Goal: Task Accomplishment & Management: Manage account settings

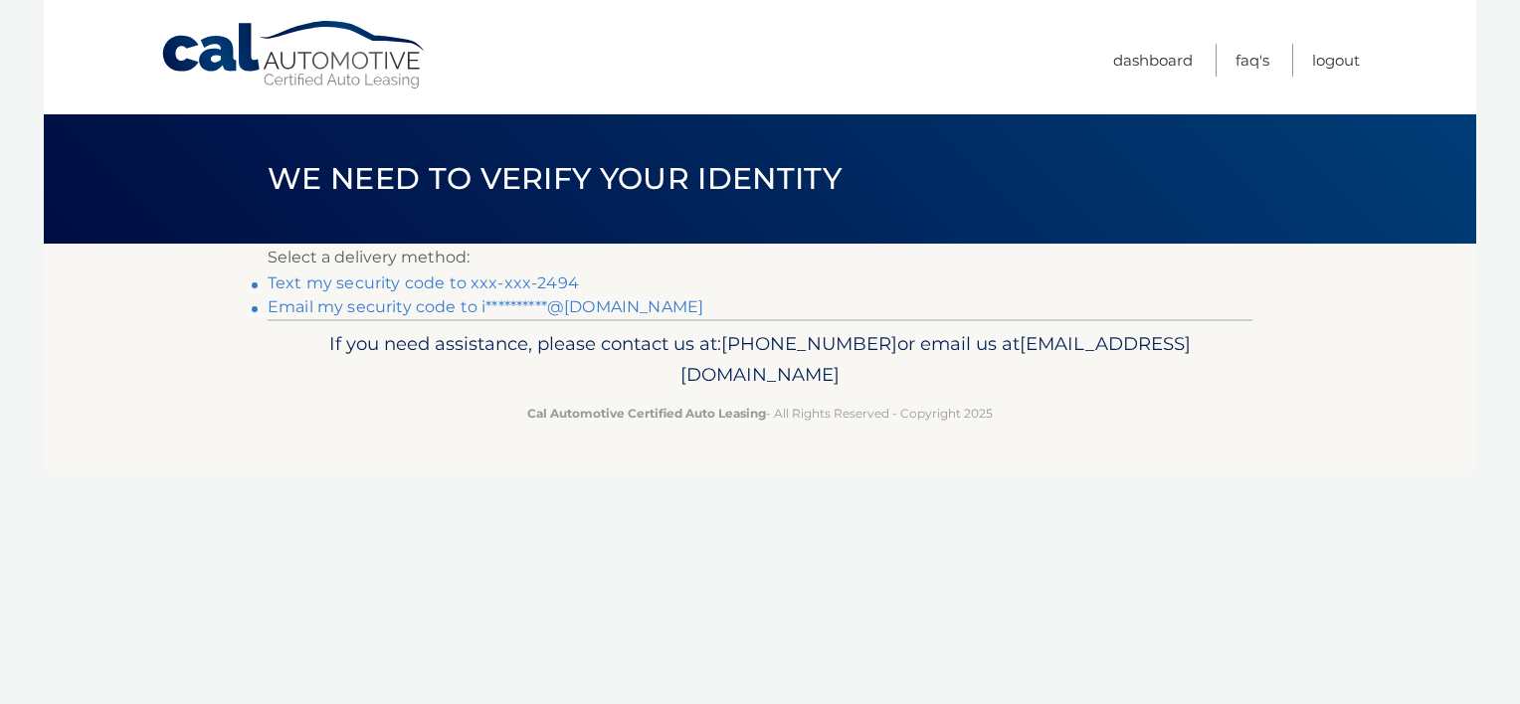
click at [372, 282] on link "Text my security code to xxx-xxx-2494" at bounding box center [423, 283] width 311 height 19
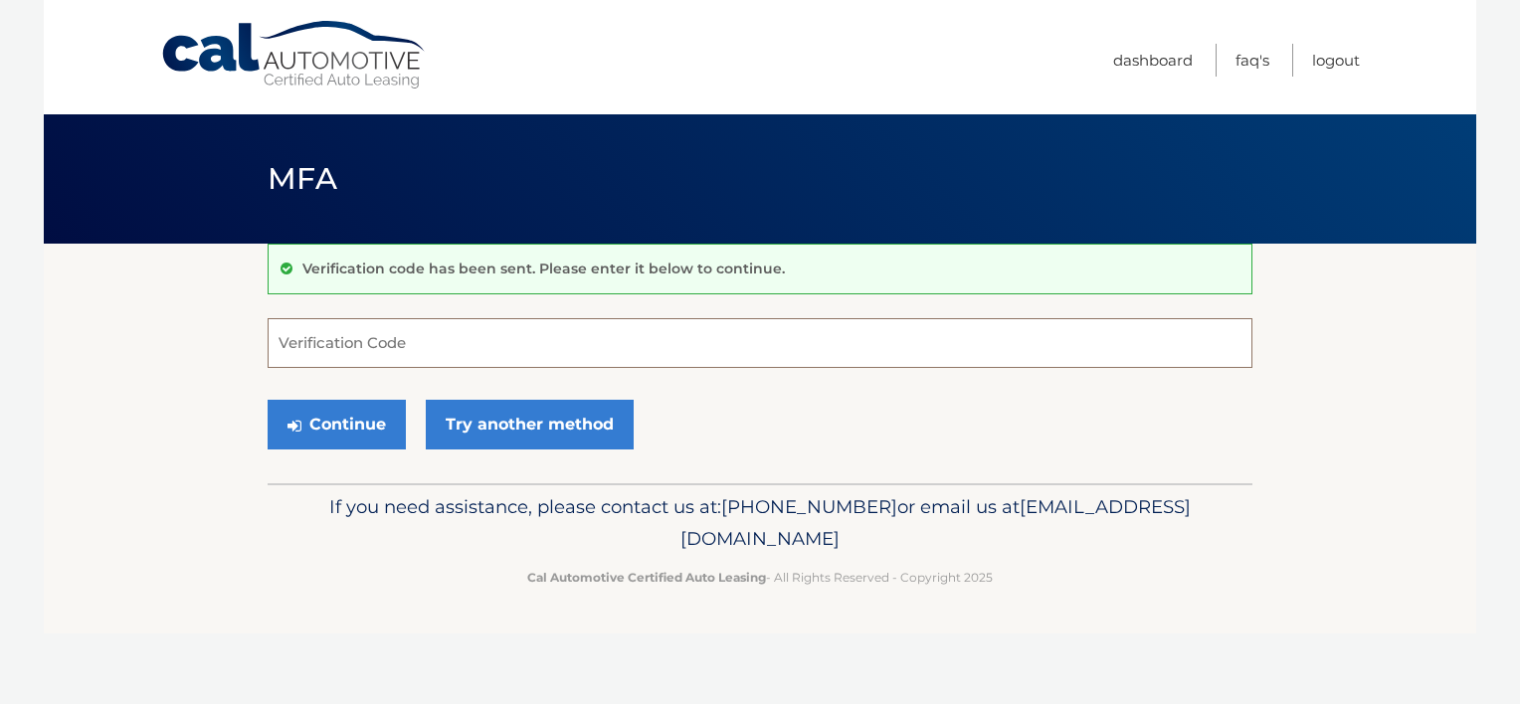
click at [336, 361] on input "Verification Code" at bounding box center [760, 343] width 985 height 50
type input "247341"
click at [301, 422] on button "Continue" at bounding box center [337, 425] width 138 height 50
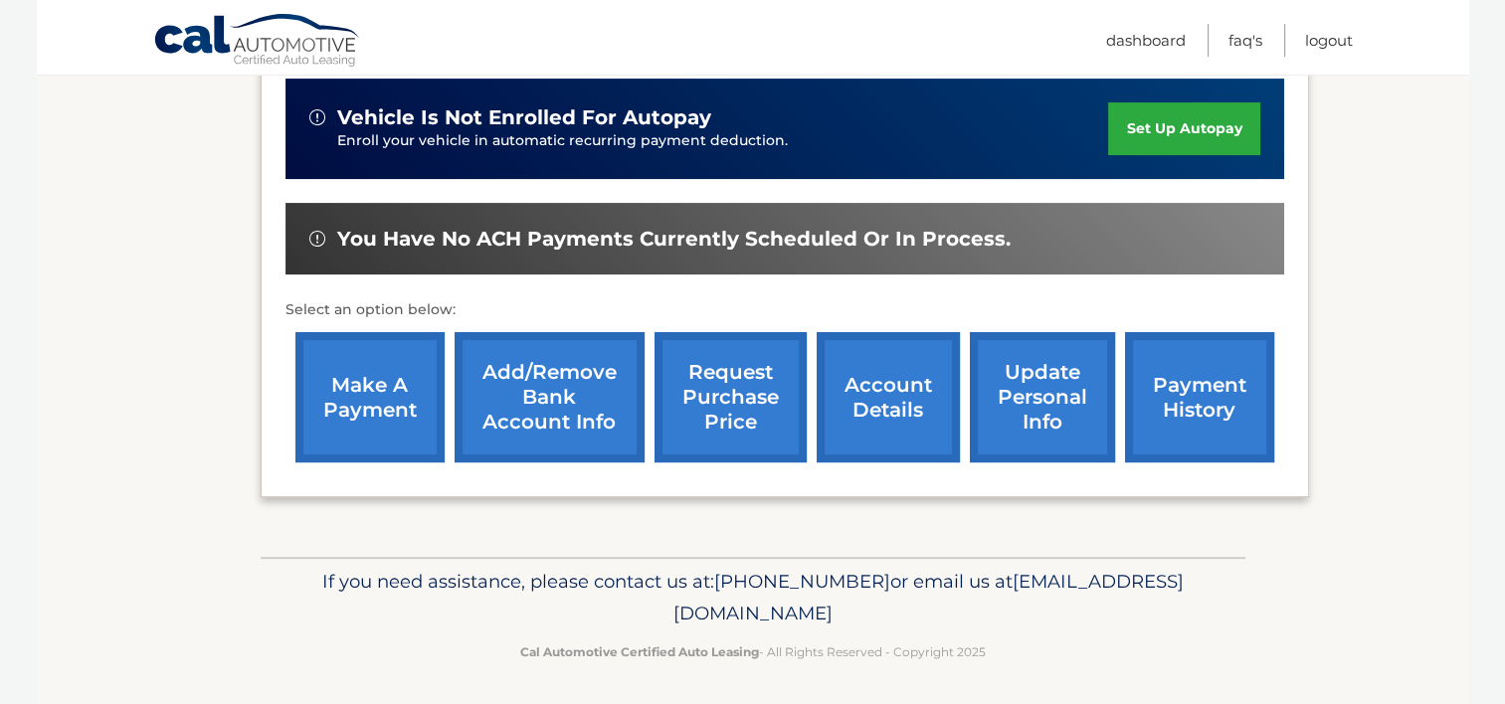
scroll to position [498, 0]
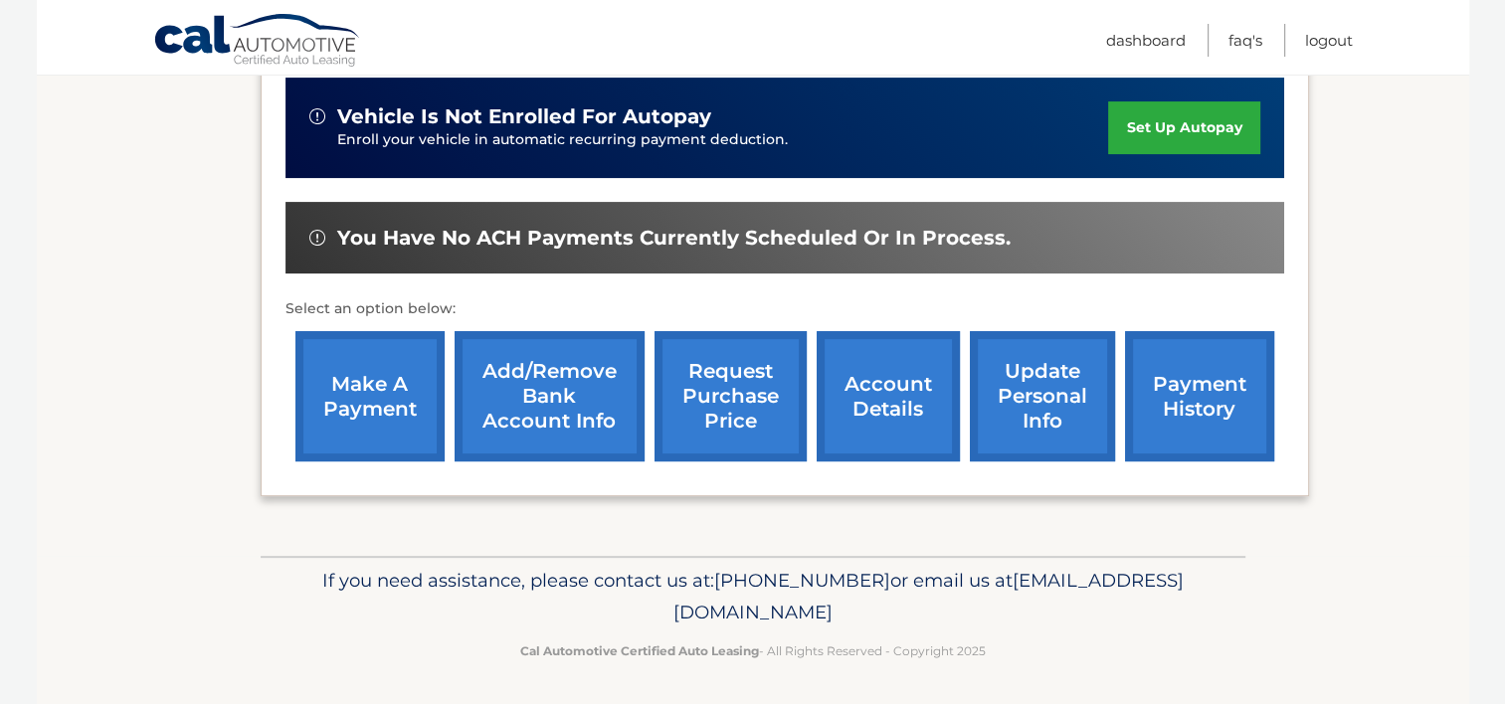
click at [1162, 406] on link "payment history" at bounding box center [1199, 396] width 149 height 130
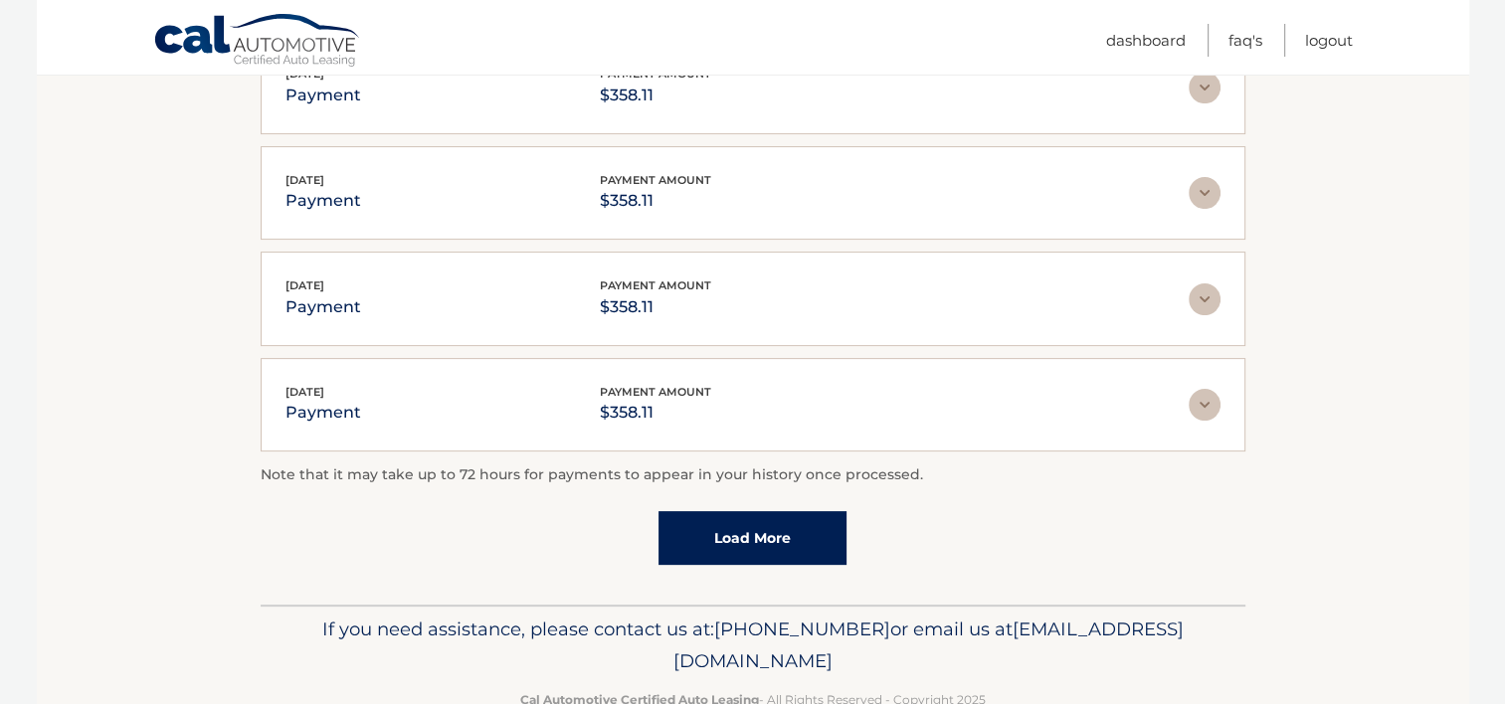
scroll to position [597, 0]
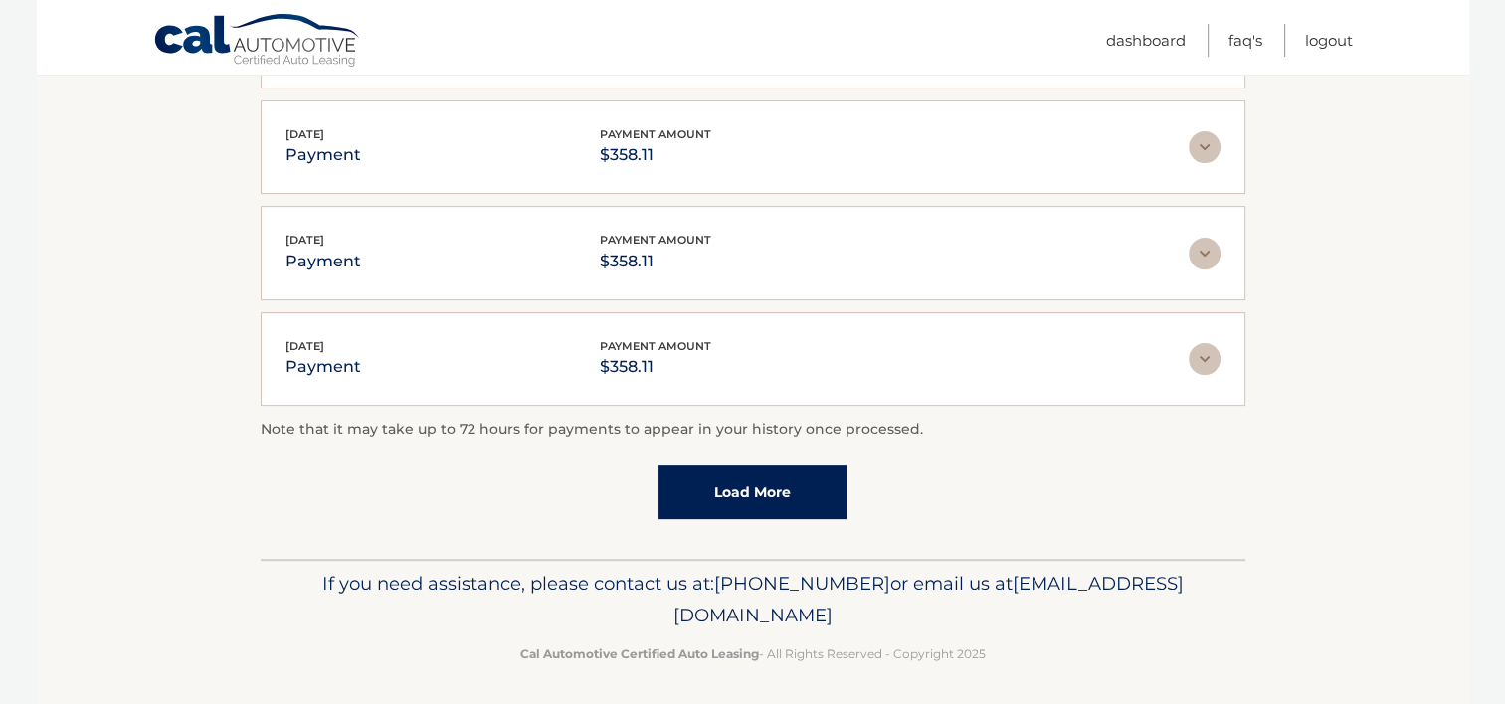
click at [695, 503] on link "Load More" at bounding box center [752, 493] width 188 height 54
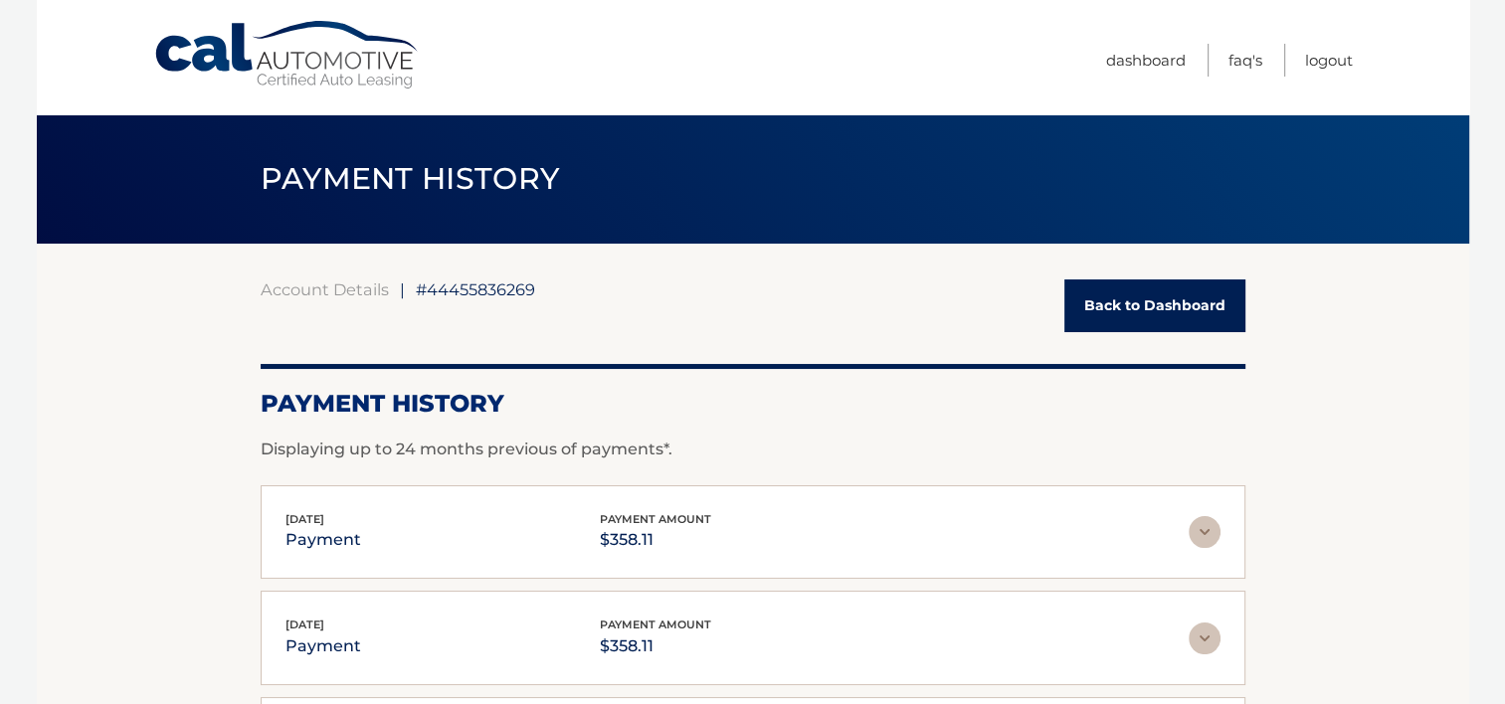
scroll to position [0, 0]
click at [1102, 314] on link "Back to Dashboard" at bounding box center [1154, 306] width 181 height 53
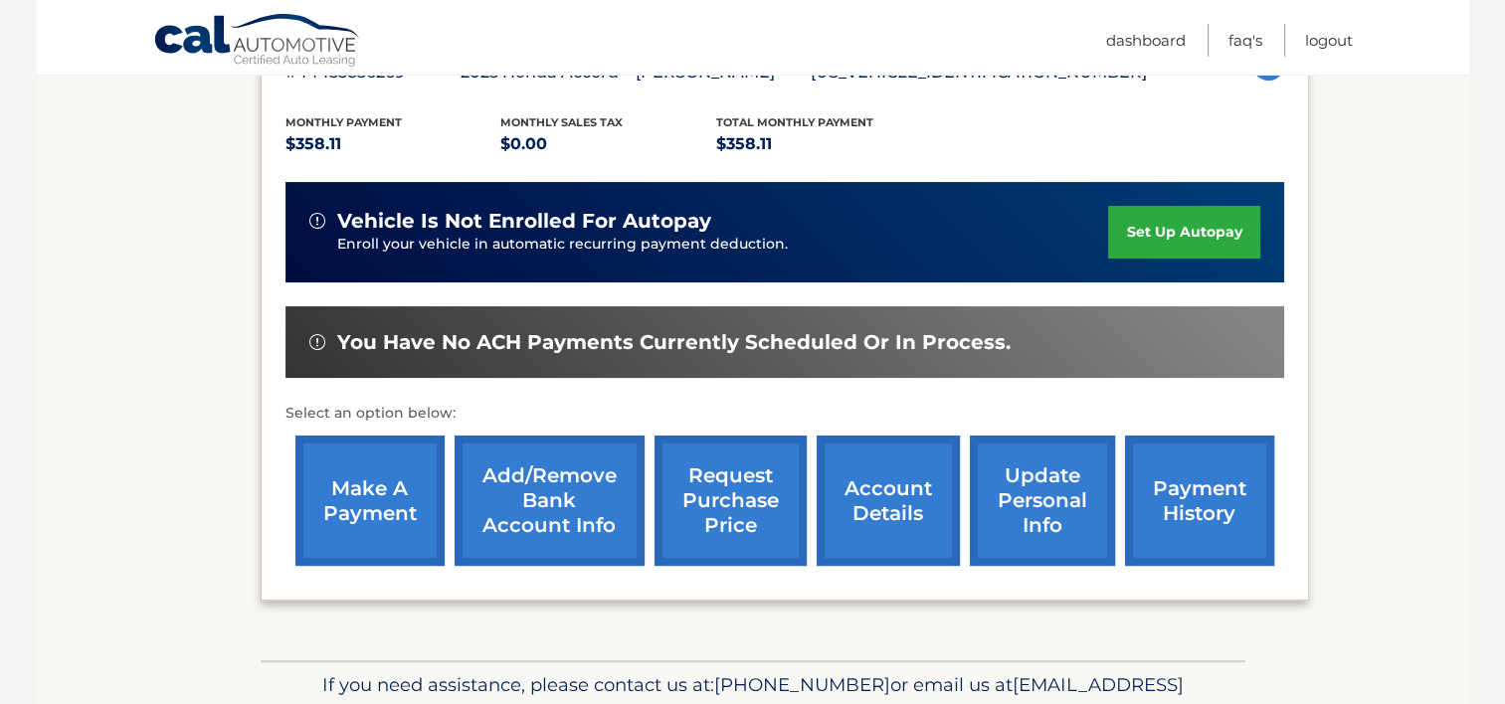
scroll to position [398, 0]
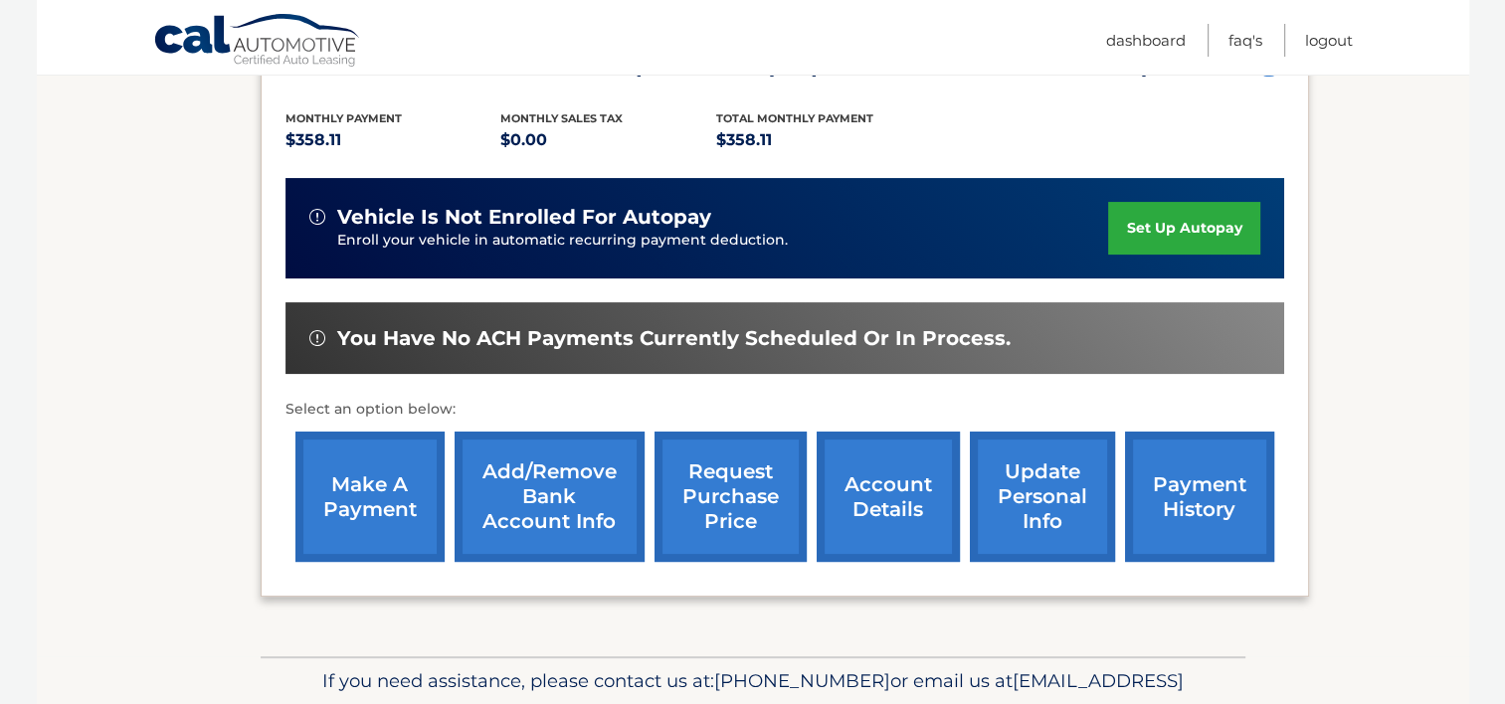
click at [896, 499] on link "account details" at bounding box center [888, 497] width 143 height 130
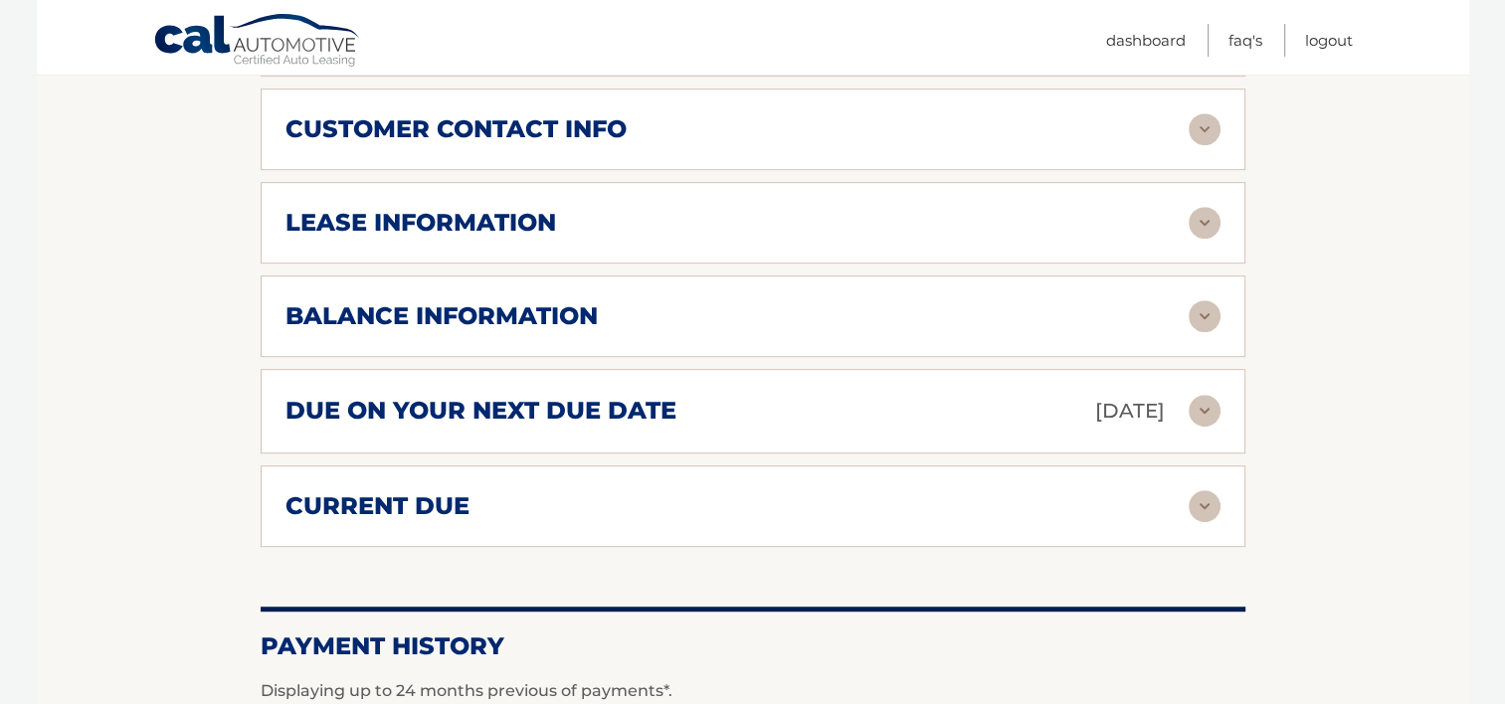
scroll to position [1094, 0]
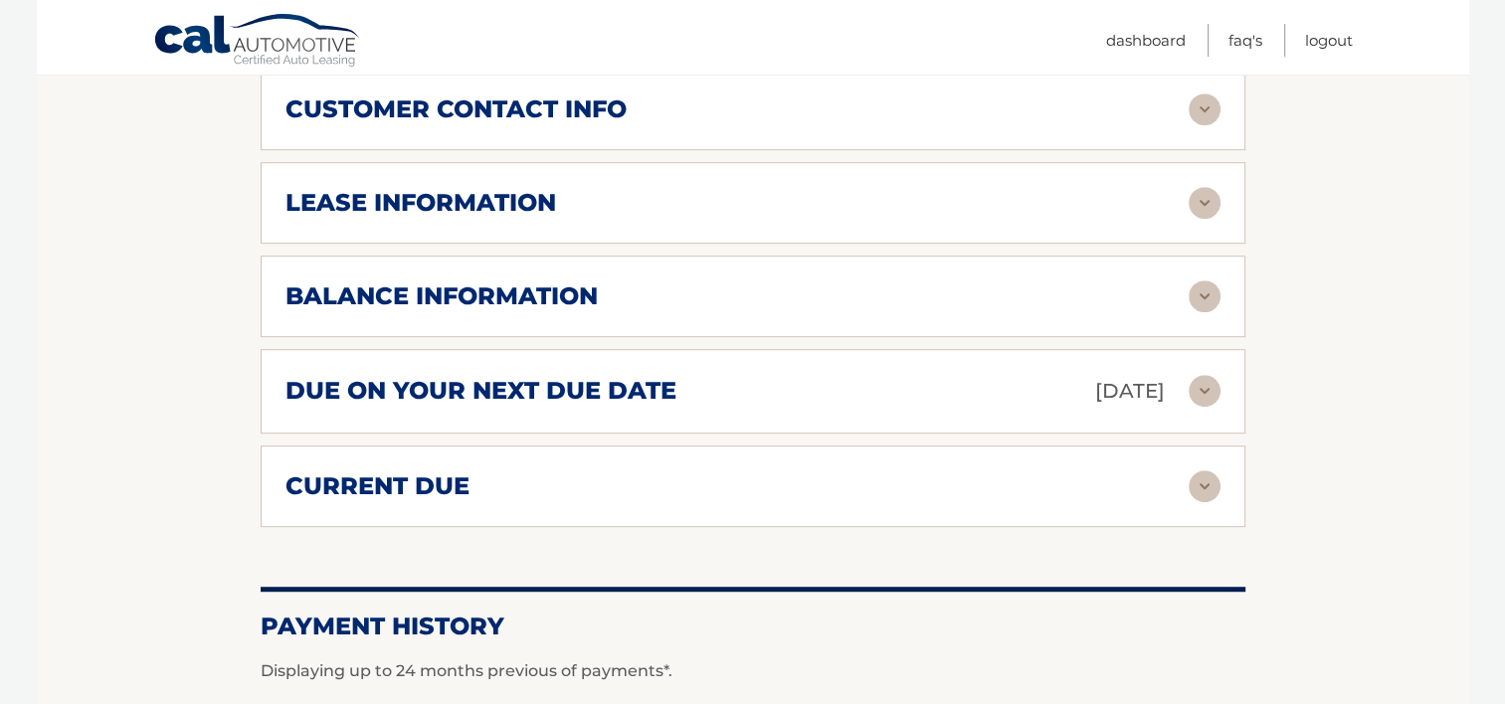
click at [1202, 470] on img at bounding box center [1205, 486] width 32 height 32
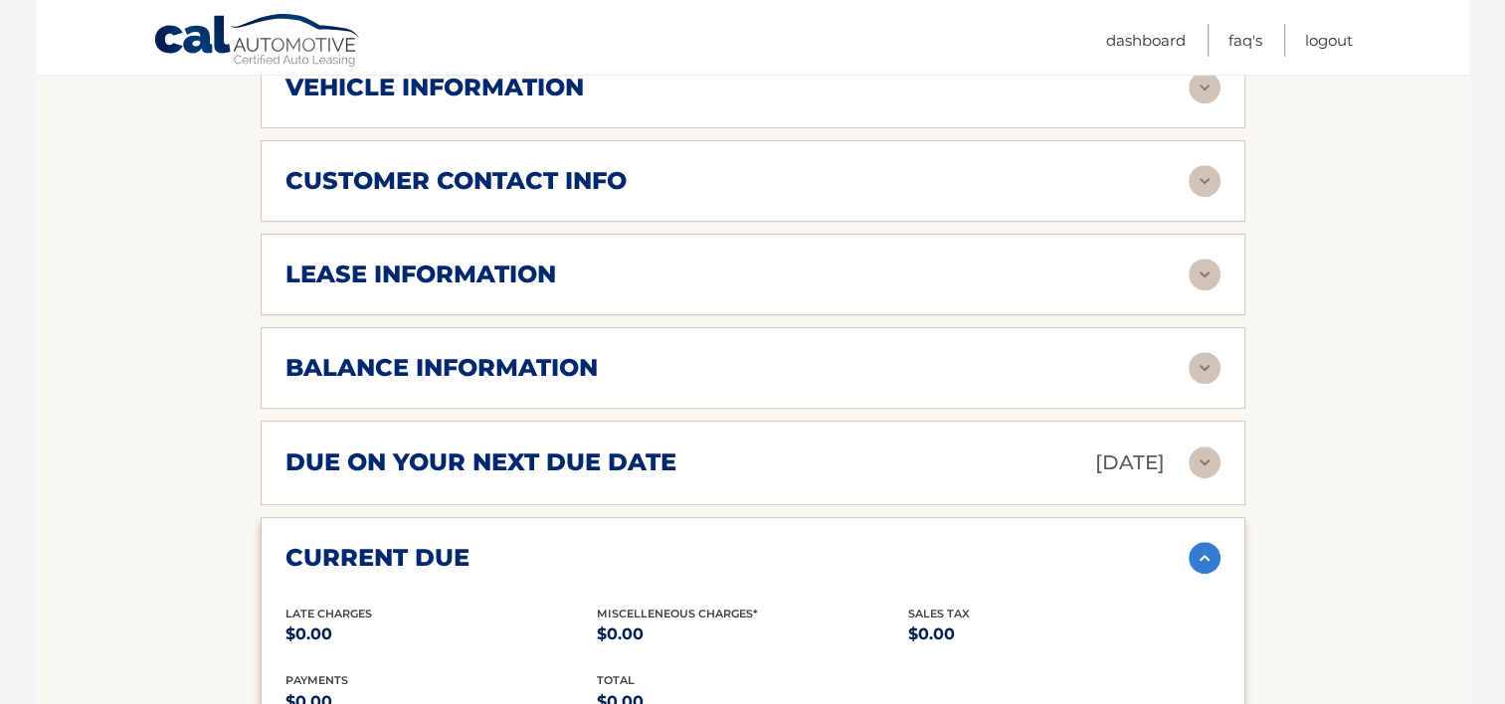
scroll to position [895, 0]
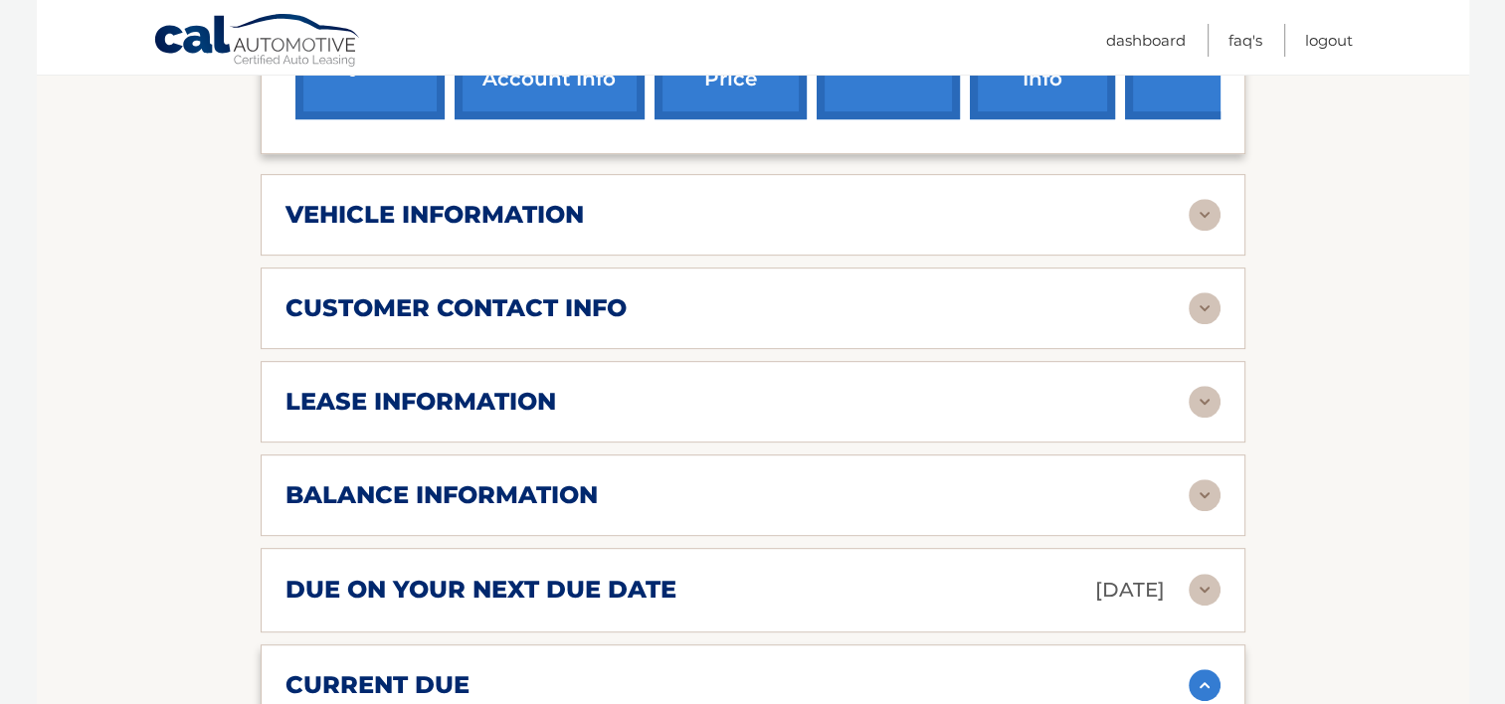
click at [1208, 479] on img at bounding box center [1205, 495] width 32 height 32
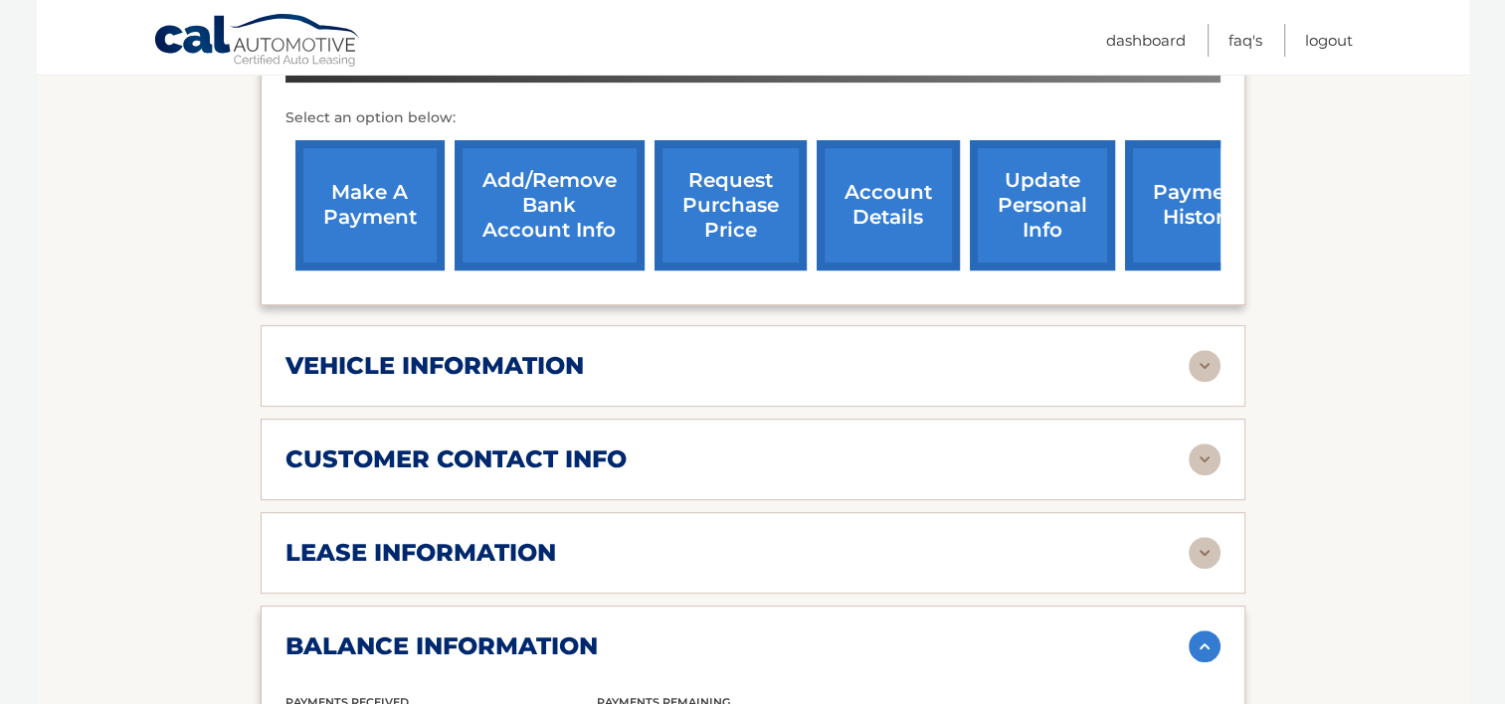
scroll to position [696, 0]
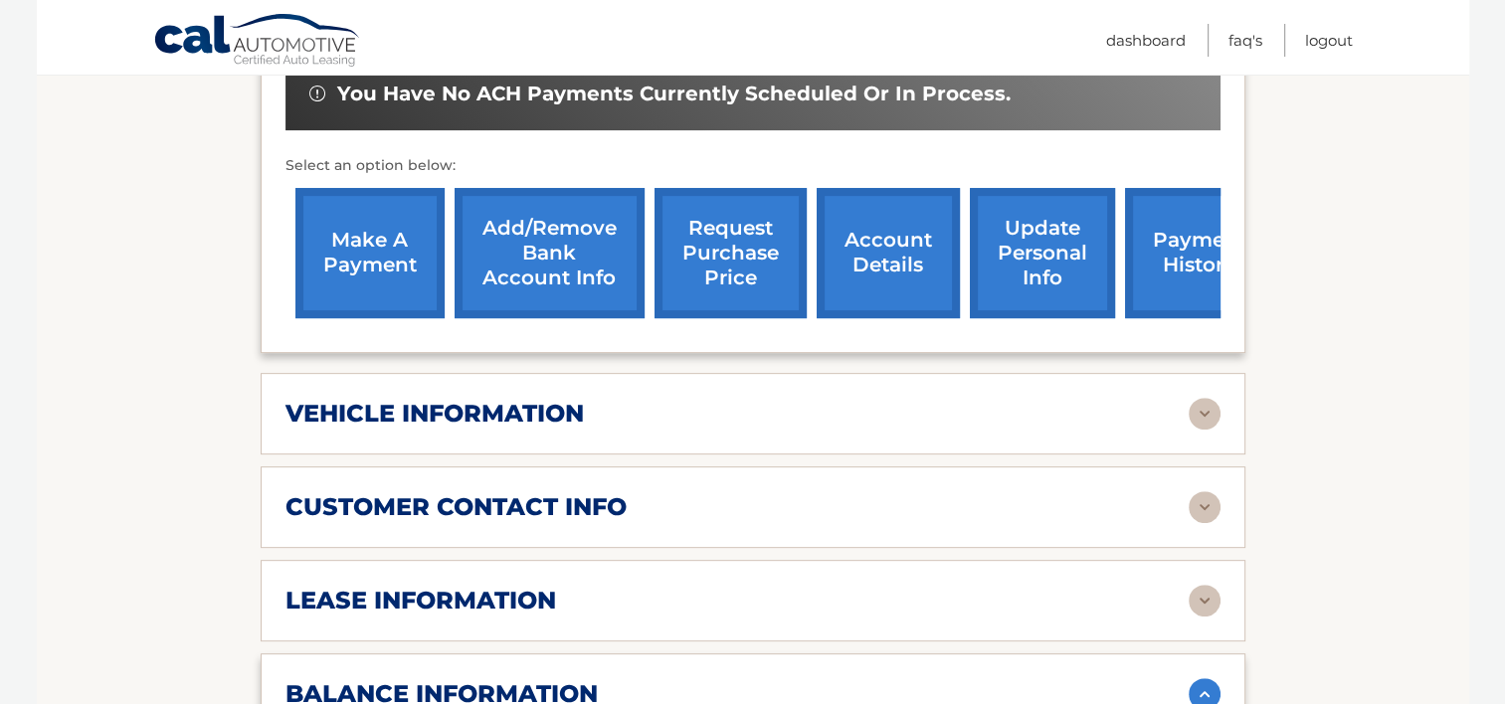
click at [1198, 491] on img at bounding box center [1205, 507] width 32 height 32
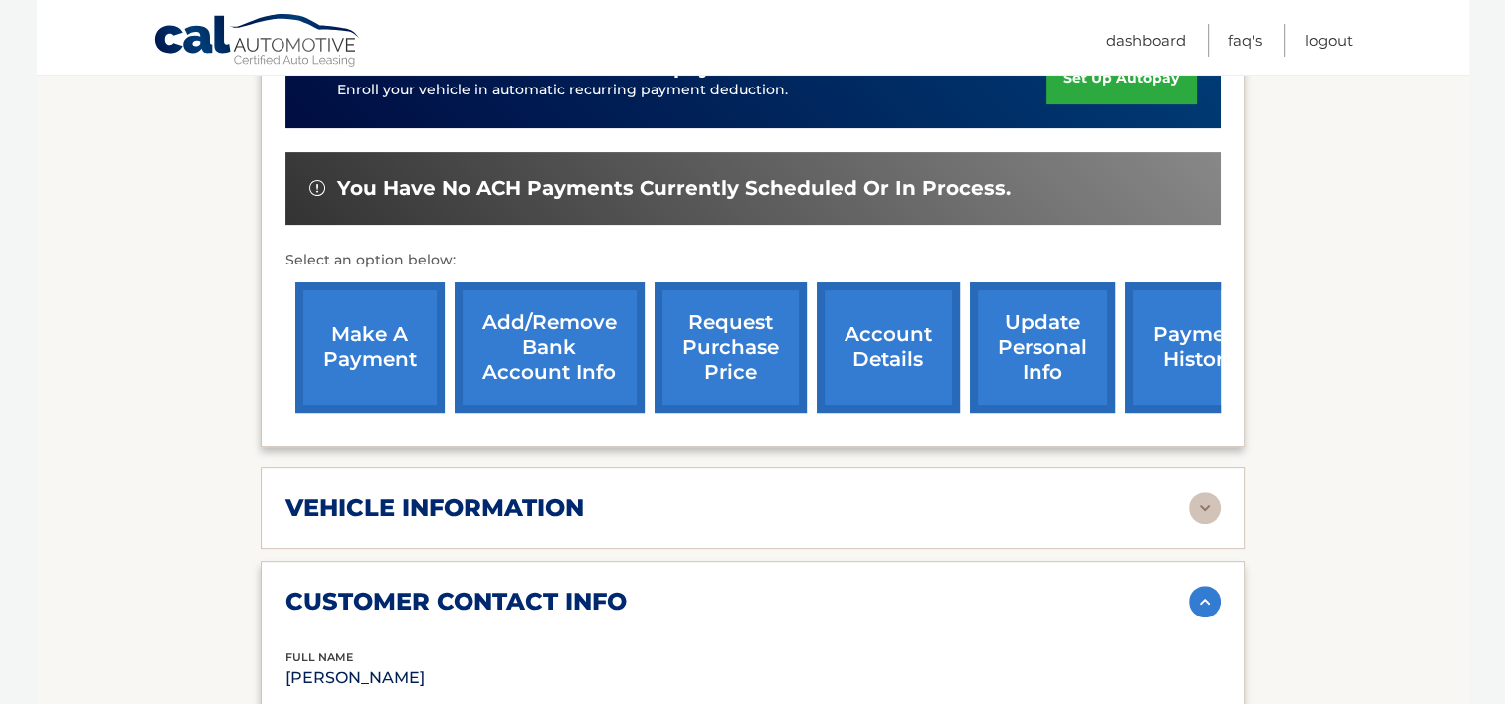
scroll to position [597, 0]
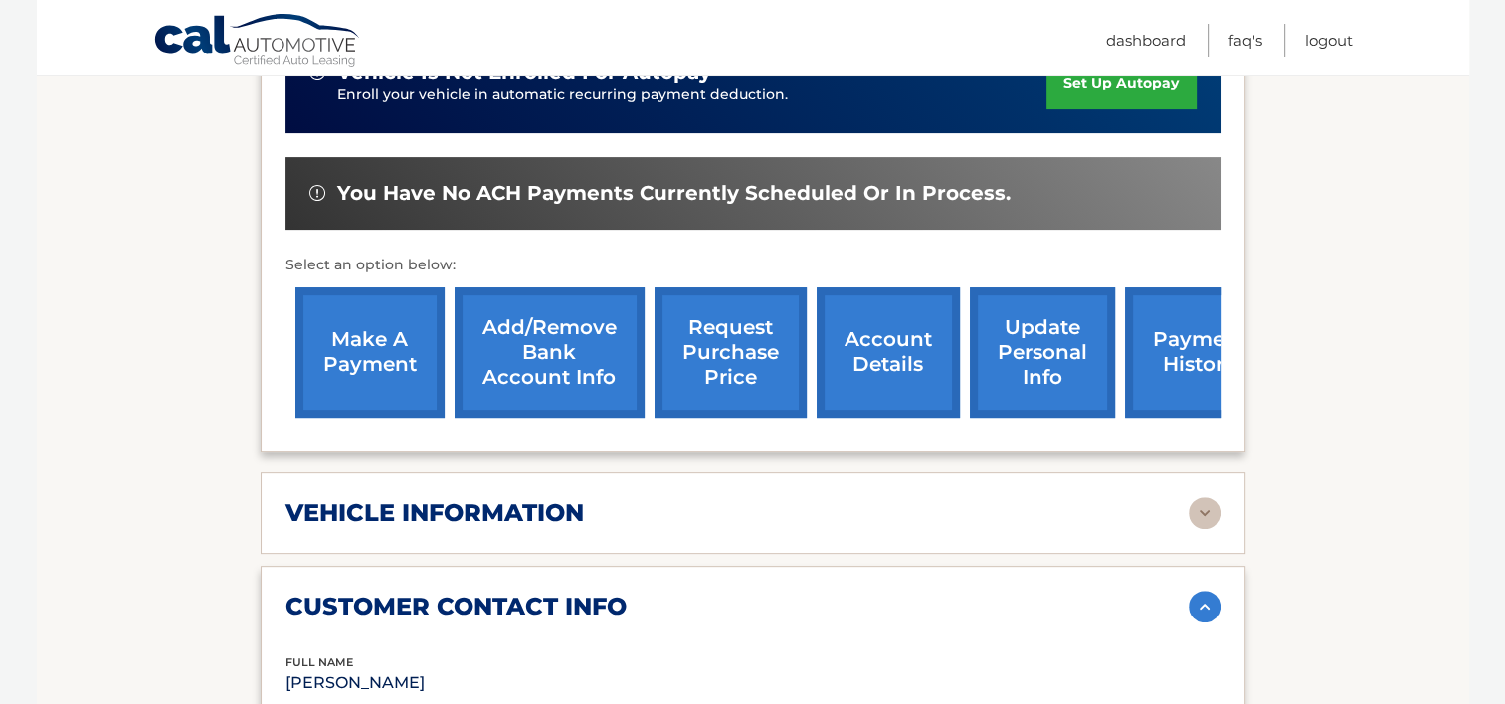
click at [1210, 497] on img at bounding box center [1205, 513] width 32 height 32
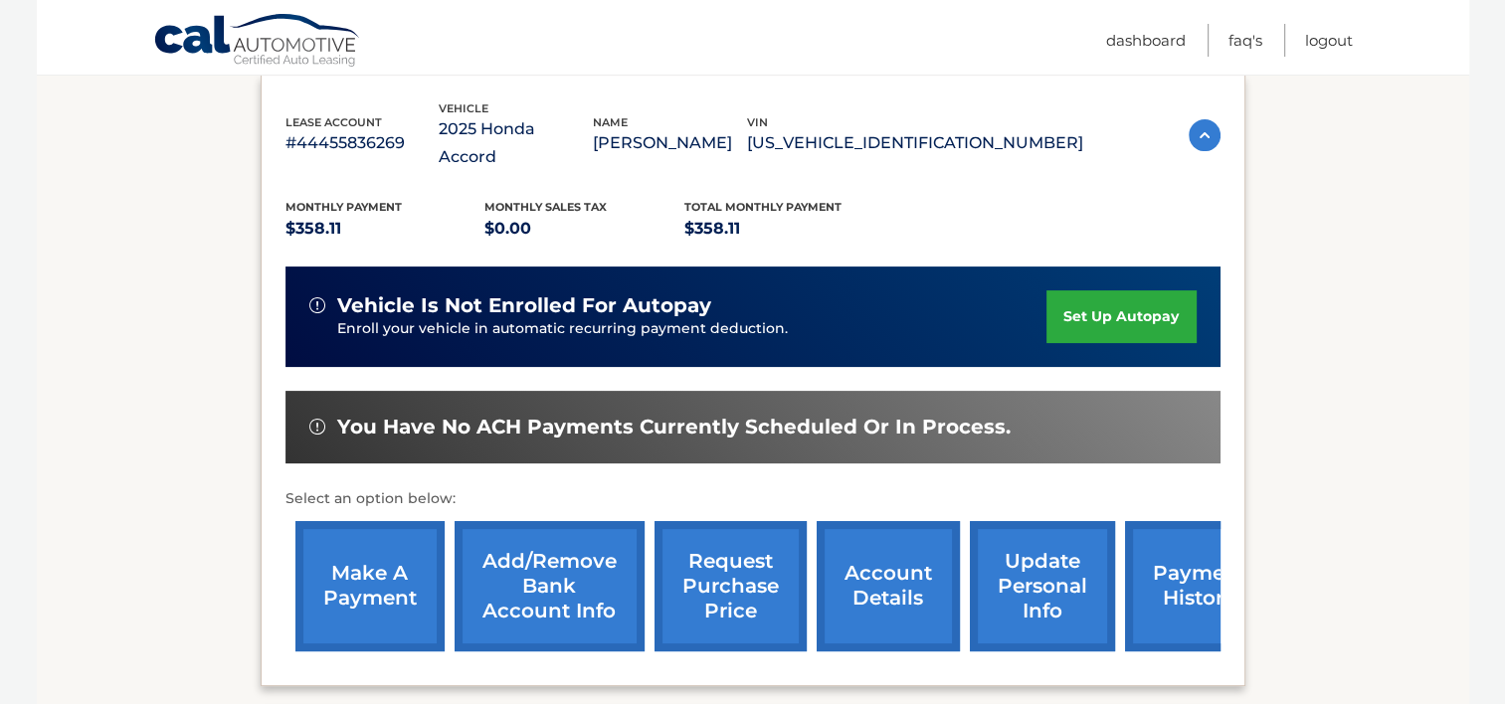
scroll to position [298, 0]
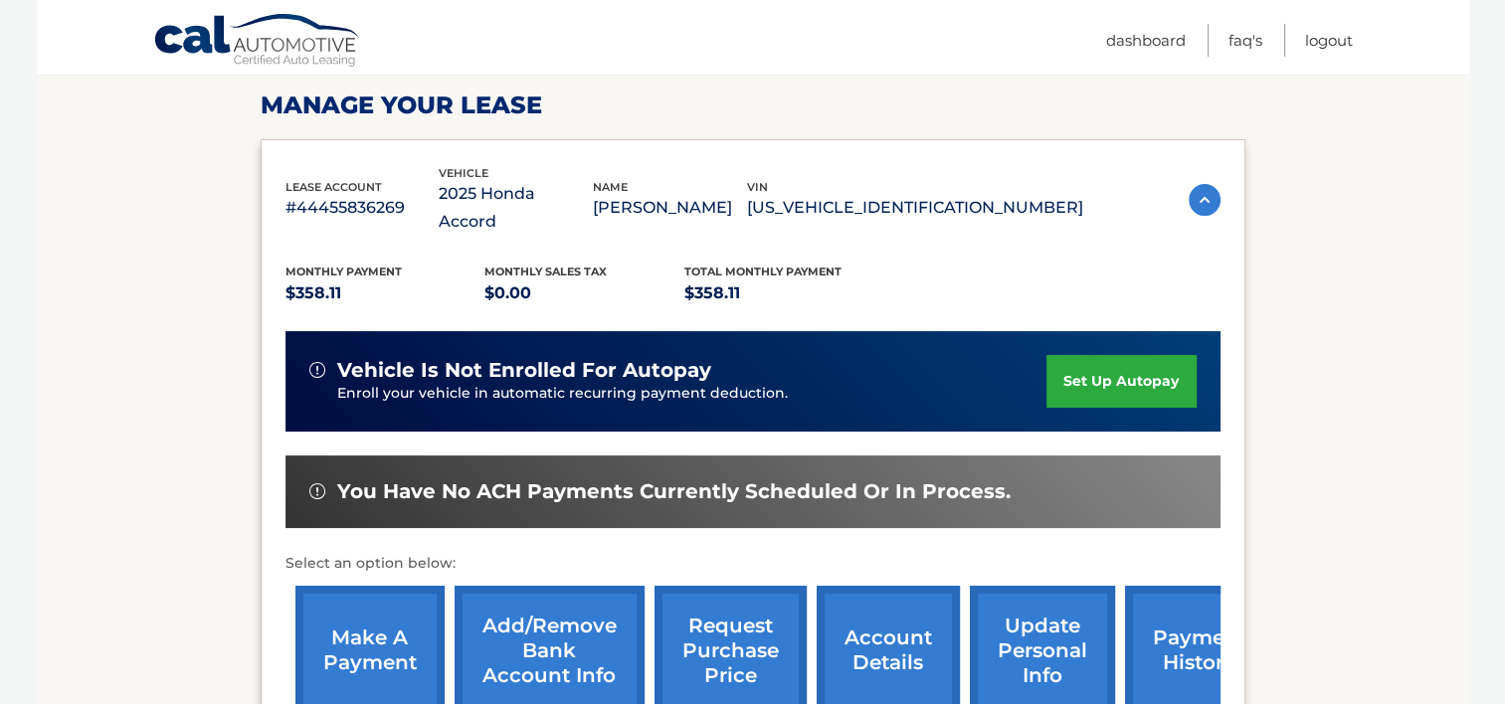
click at [1206, 184] on img at bounding box center [1205, 200] width 32 height 32
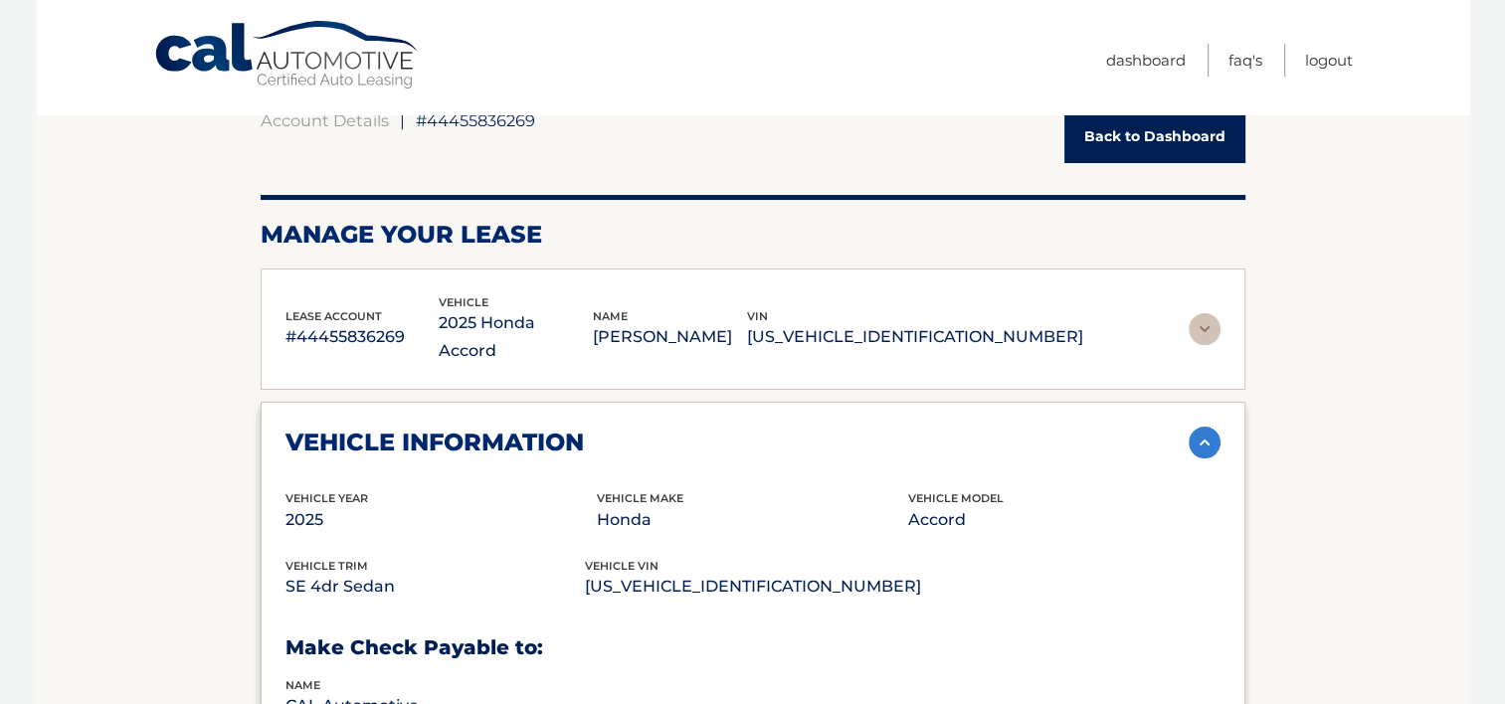
scroll to position [0, 0]
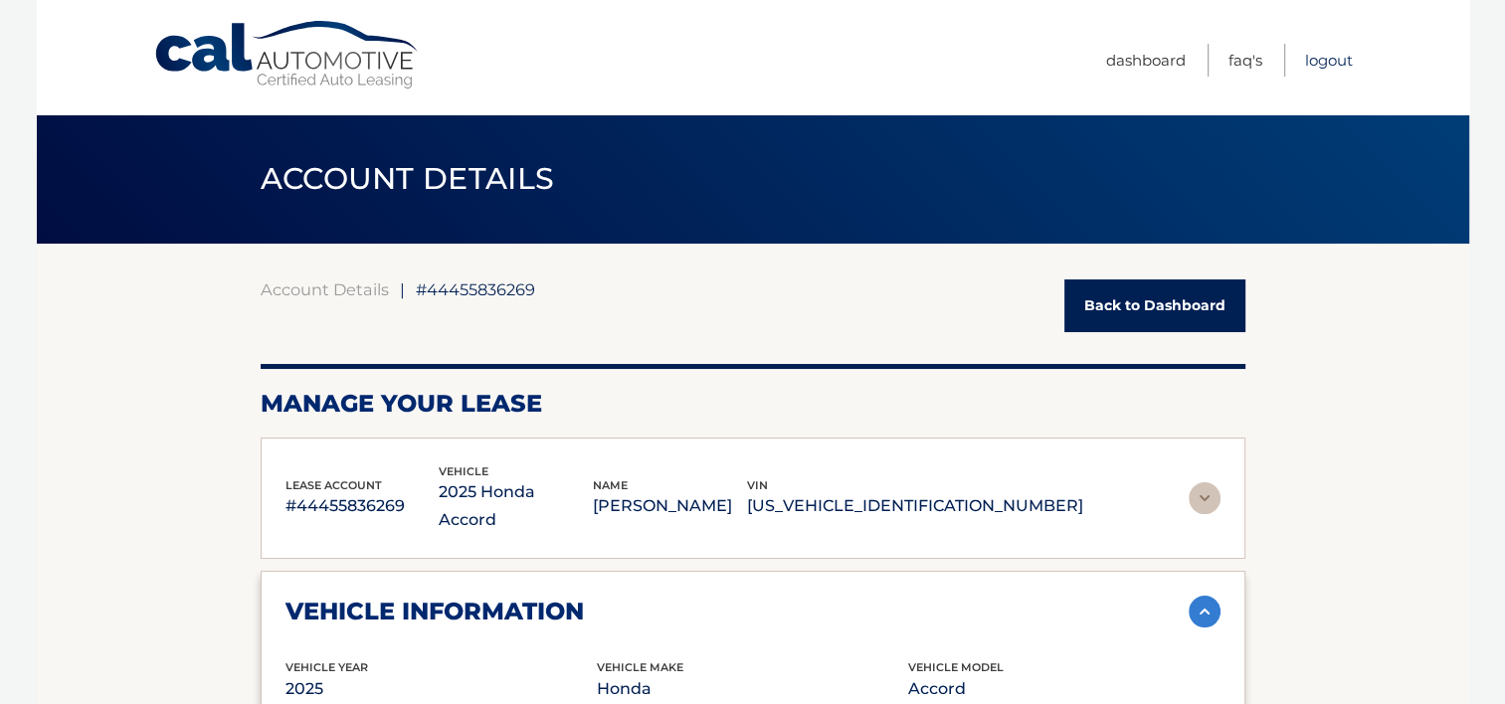
click at [1334, 61] on link "Logout" at bounding box center [1329, 60] width 48 height 33
